Goal: Find specific page/section: Find specific page/section

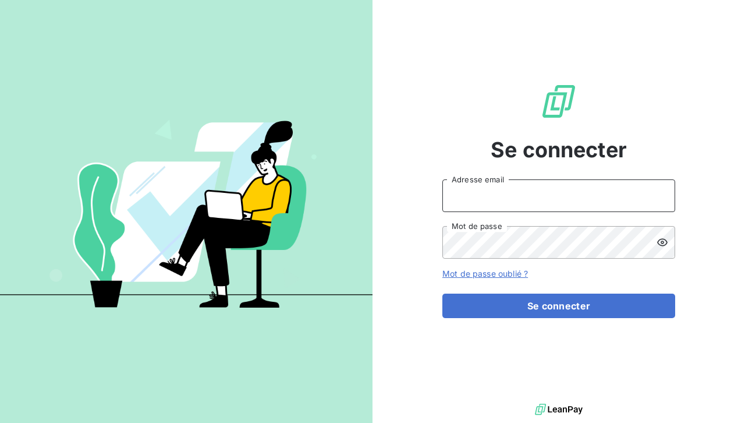
click at [480, 195] on input "Adresse email" at bounding box center [559, 195] width 233 height 33
type input "[EMAIL_ADDRESS][DOMAIN_NAME]"
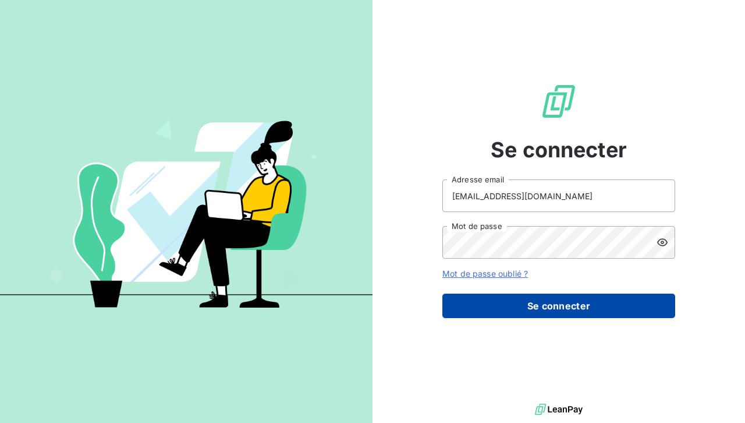
click at [568, 310] on button "Se connecter" at bounding box center [559, 306] width 233 height 24
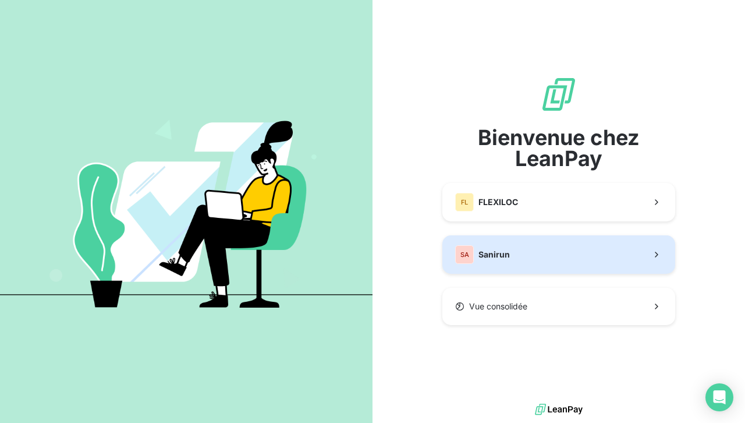
click at [542, 253] on button "SA Sanirun" at bounding box center [559, 254] width 233 height 38
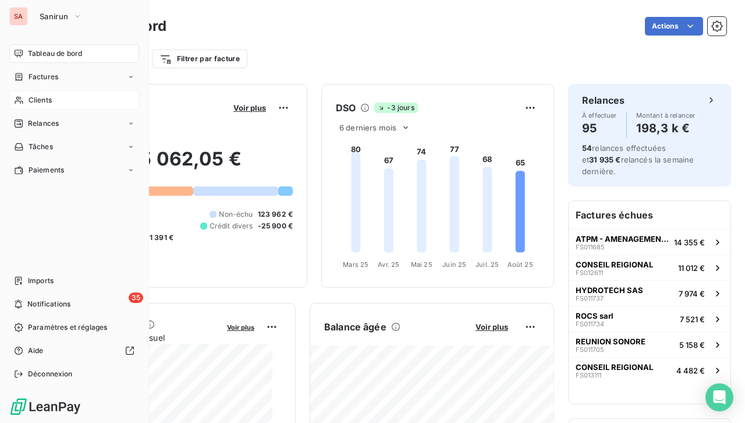
click at [62, 98] on div "Clients" at bounding box center [74, 100] width 130 height 19
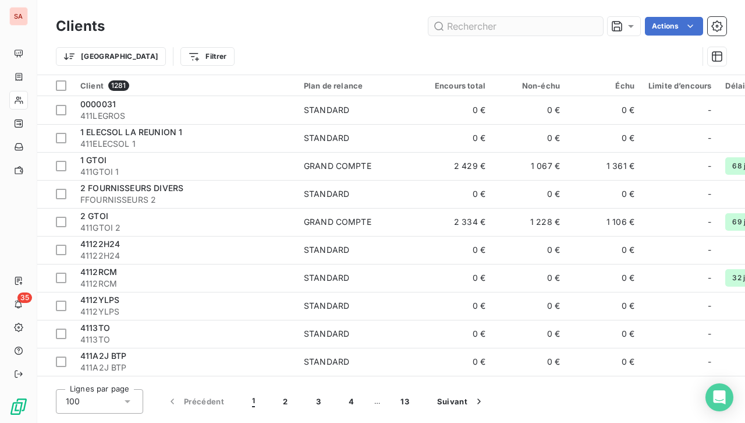
click at [468, 18] on input "text" at bounding box center [516, 26] width 175 height 19
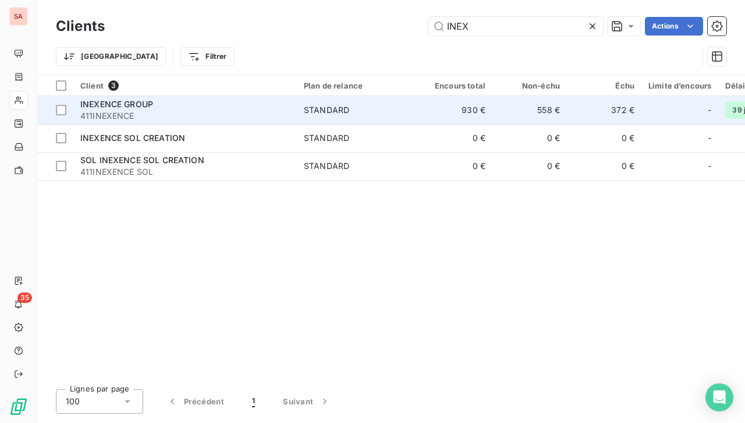
type input "INEX"
click at [277, 104] on div "INEXENCE GROUP" at bounding box center [185, 104] width 210 height 12
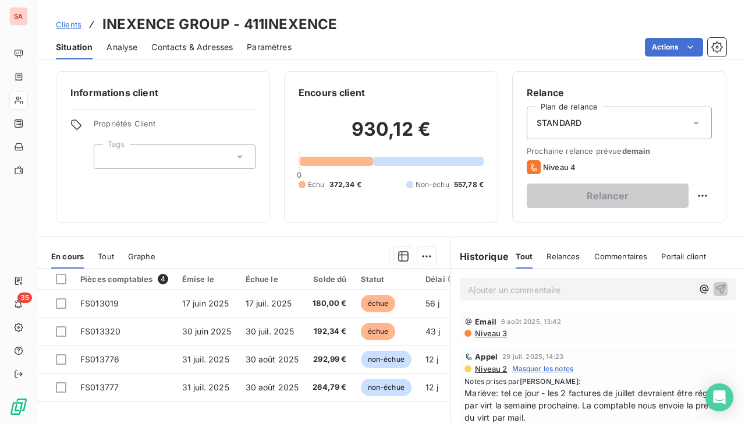
click at [181, 50] on span "Contacts & Adresses" at bounding box center [192, 47] width 82 height 12
